Goal: Information Seeking & Learning: Learn about a topic

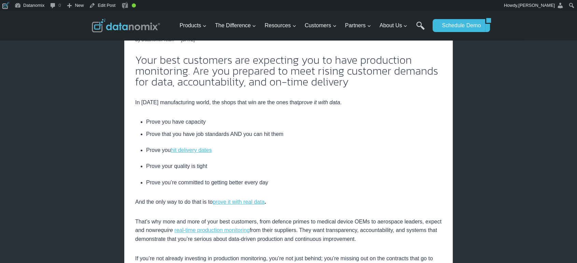
scroll to position [189, 0]
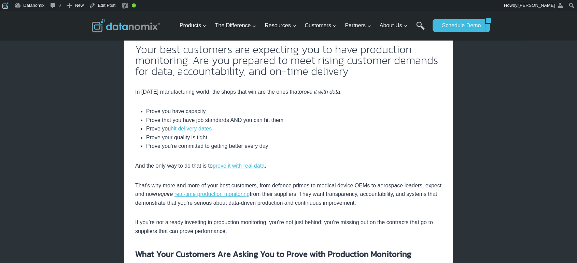
scroll to position [189, 0]
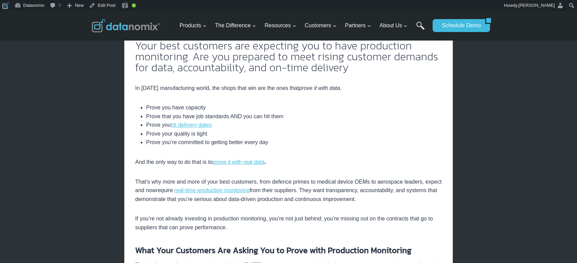
click at [300, 221] on p "If you’re not already investing in production monitoring, you’re not just behin…" at bounding box center [288, 223] width 306 height 17
click at [274, 184] on p "That’s why more and more of your best customers, from defence primes to medical…" at bounding box center [288, 191] width 306 height 26
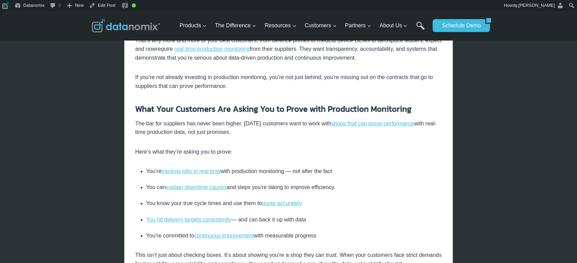
scroll to position [379, 0]
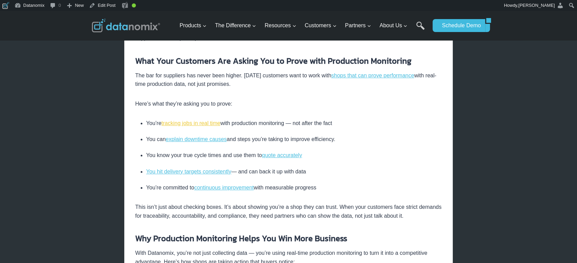
click at [211, 124] on link "tracking jobs in real time" at bounding box center [190, 123] width 59 height 6
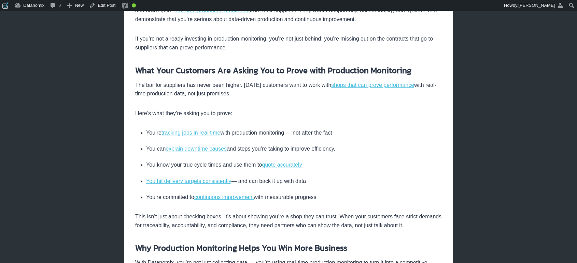
click at [339, 160] on li "You know your true cycle times and use them to quote accurately" at bounding box center [294, 165] width 296 height 16
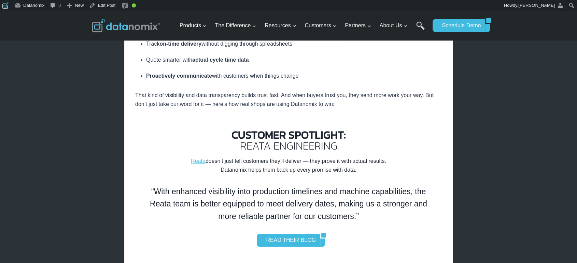
scroll to position [623, 0]
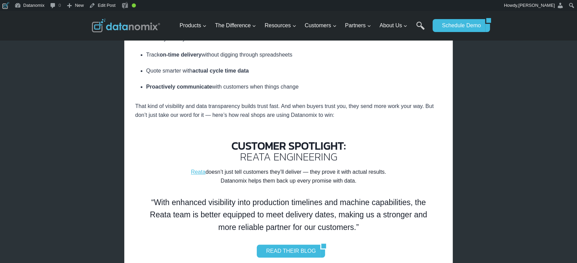
click at [82, 144] on div "× Home / Blog / Don’t Get Left Behind: Why Shops With Real-Time Production Moni…" at bounding box center [288, 231] width 577 height 1687
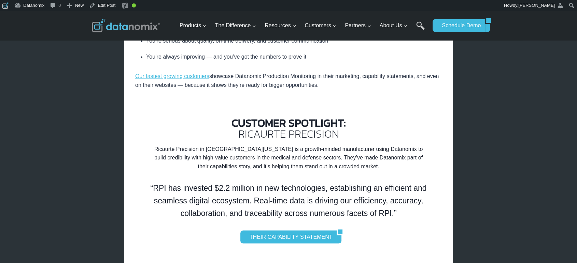
scroll to position [1128, 0]
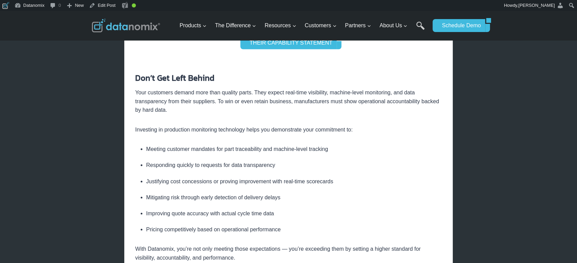
scroll to position [1318, 0]
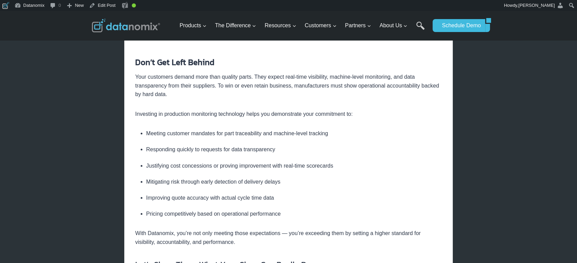
click at [197, 192] on li "Improving quote accuracy with actual cycle time data" at bounding box center [294, 198] width 296 height 16
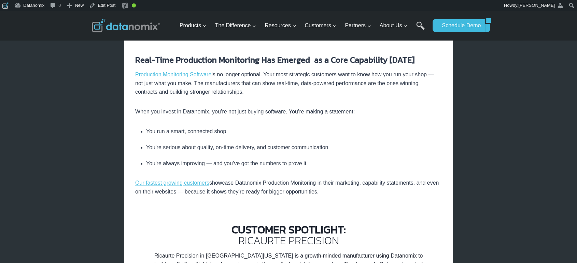
scroll to position [1002, 0]
